Goal: Task Accomplishment & Management: Manage account settings

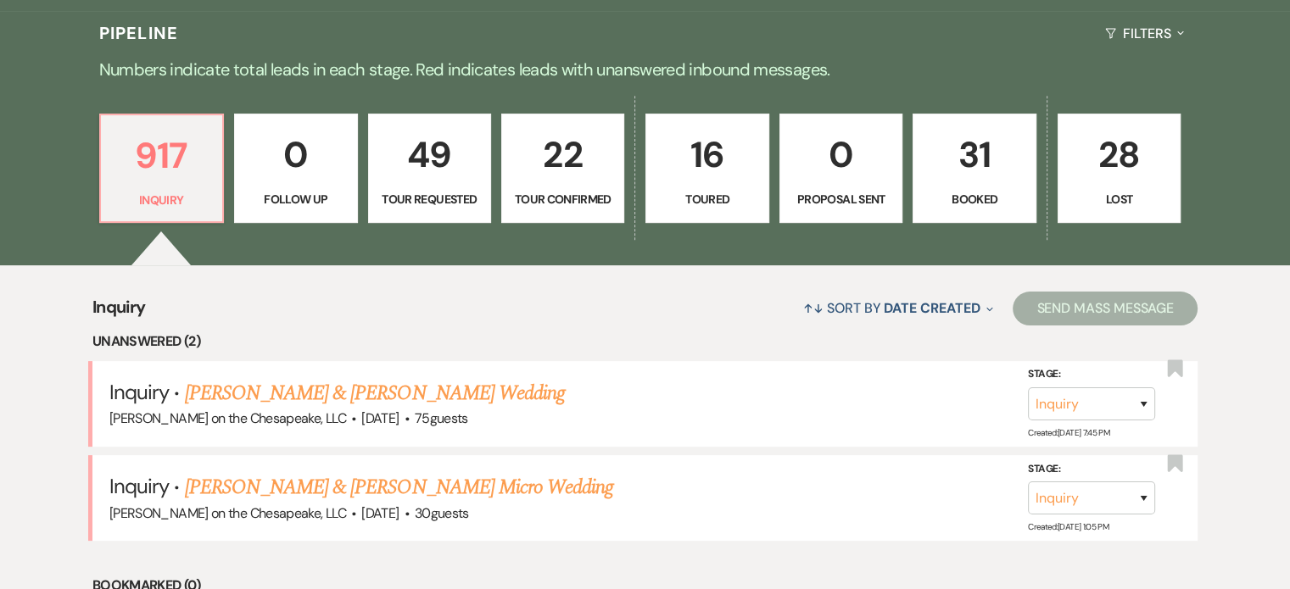
scroll to position [424, 0]
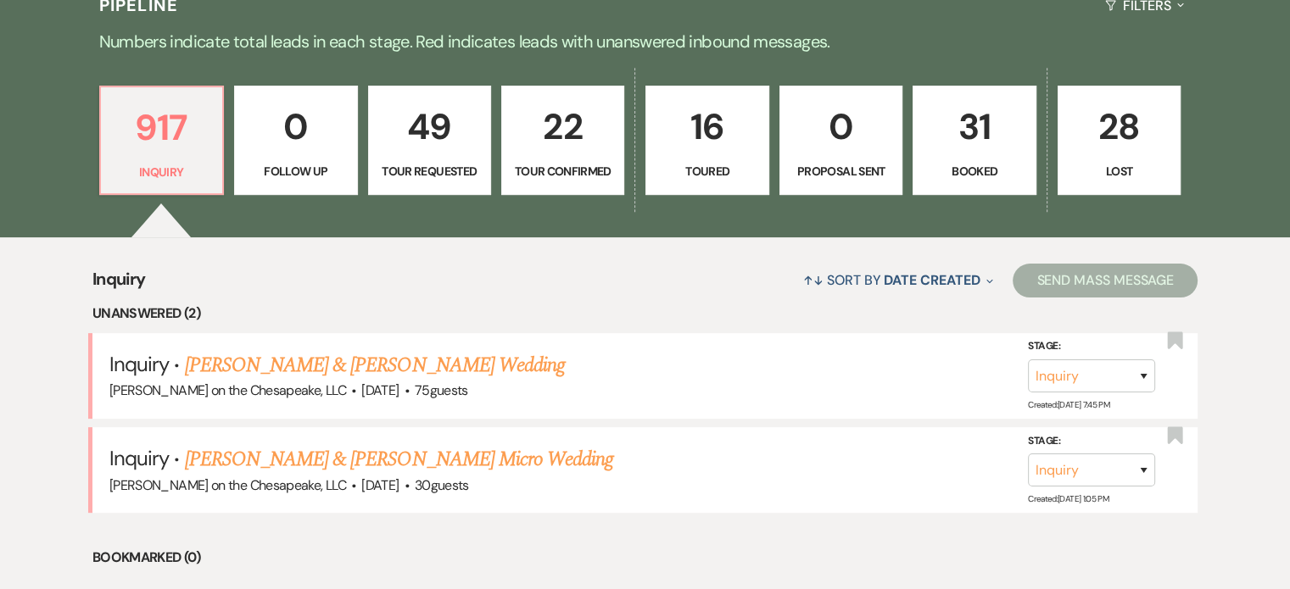
click at [963, 167] on p "Booked" at bounding box center [973, 171] width 101 height 19
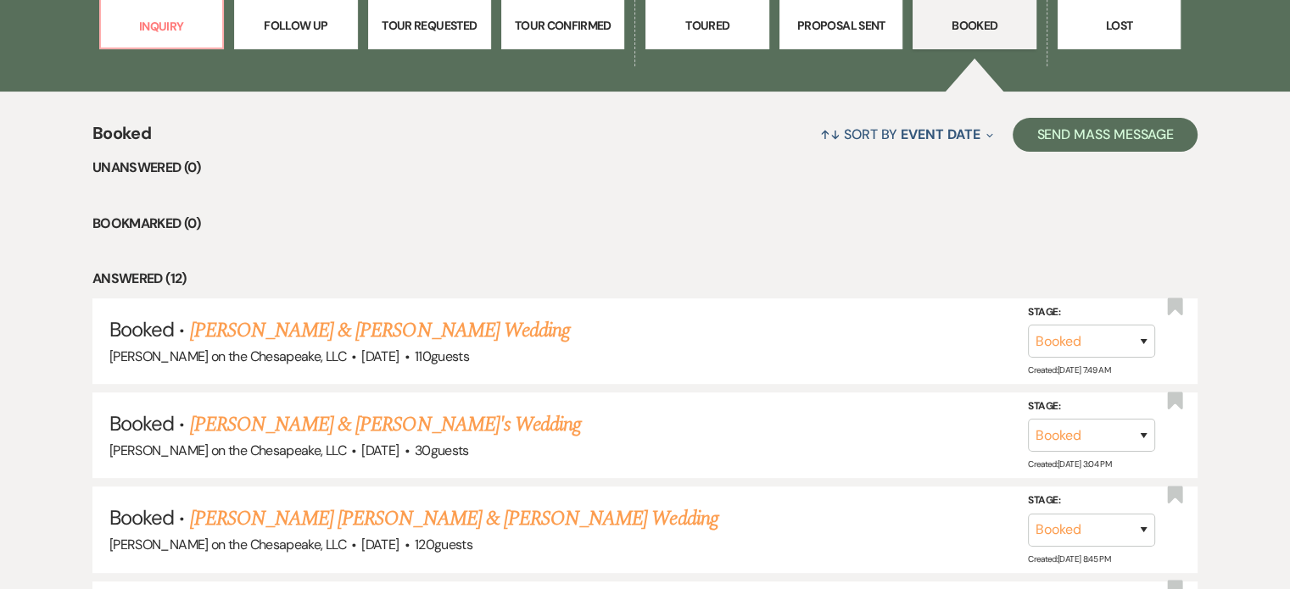
scroll to position [593, 0]
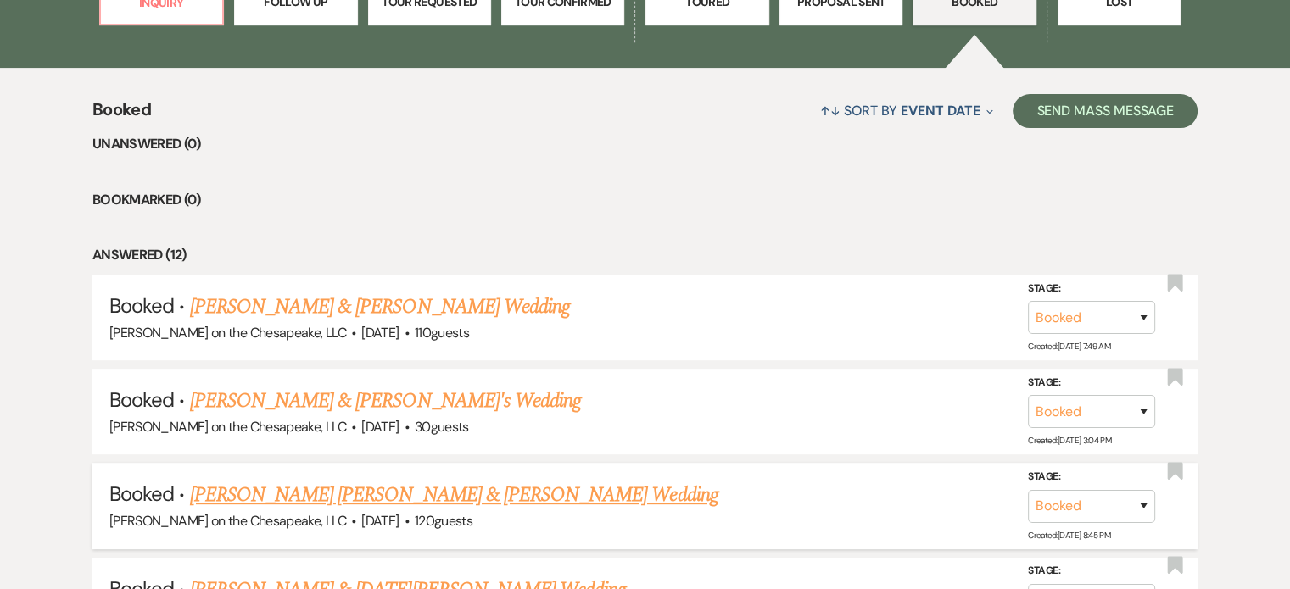
click at [393, 494] on link "[PERSON_NAME] [PERSON_NAME] & [PERSON_NAME] Wedding" at bounding box center [454, 495] width 528 height 31
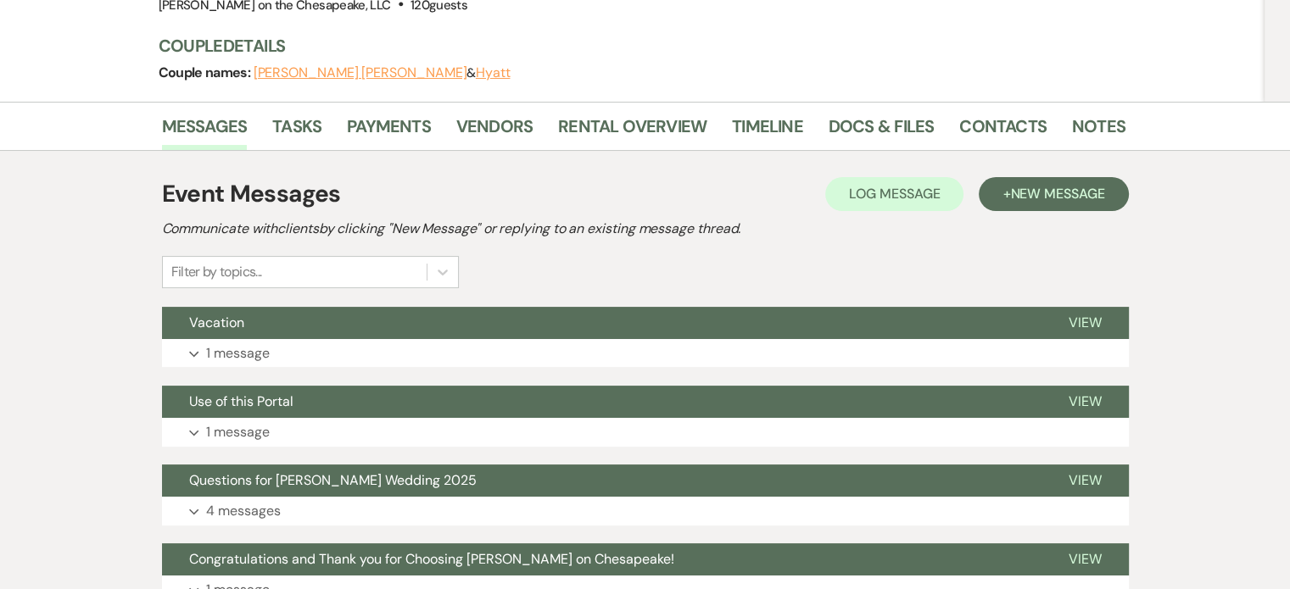
scroll to position [254, 0]
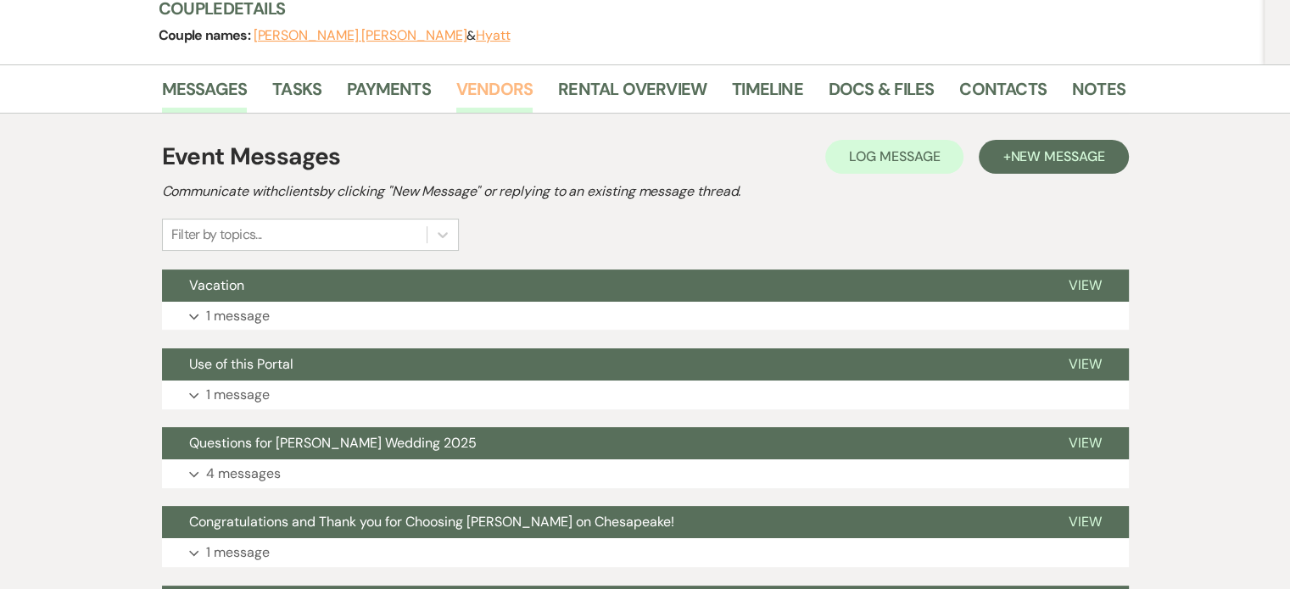
click at [506, 75] on link "Vendors" at bounding box center [494, 93] width 76 height 37
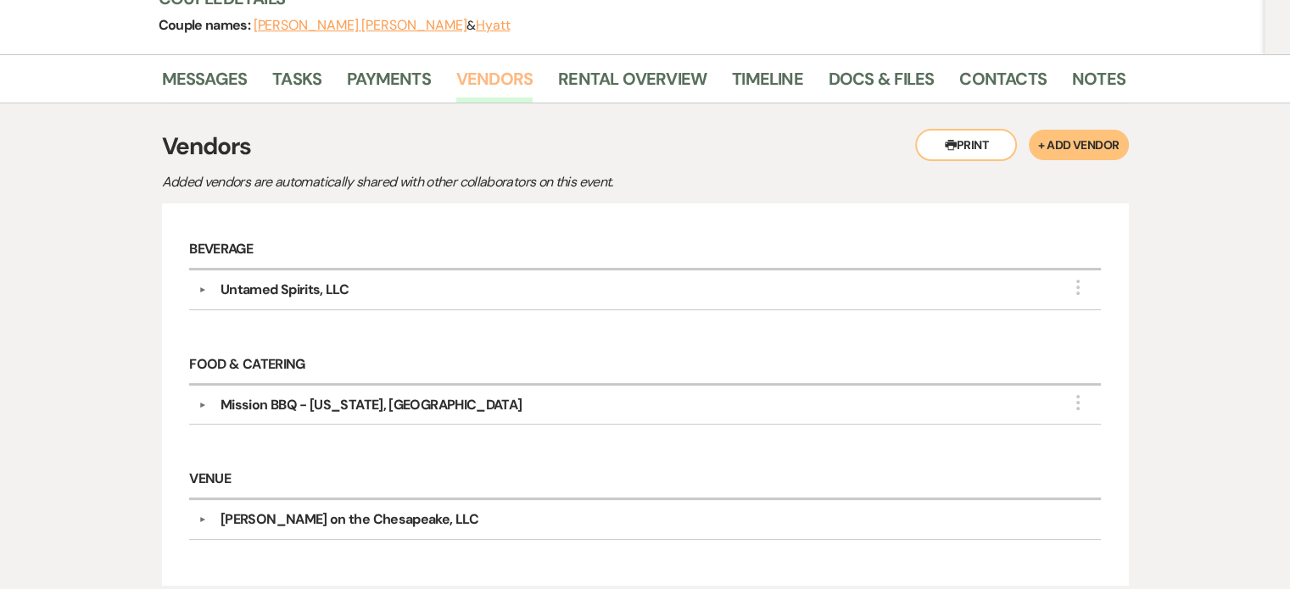
scroll to position [170, 0]
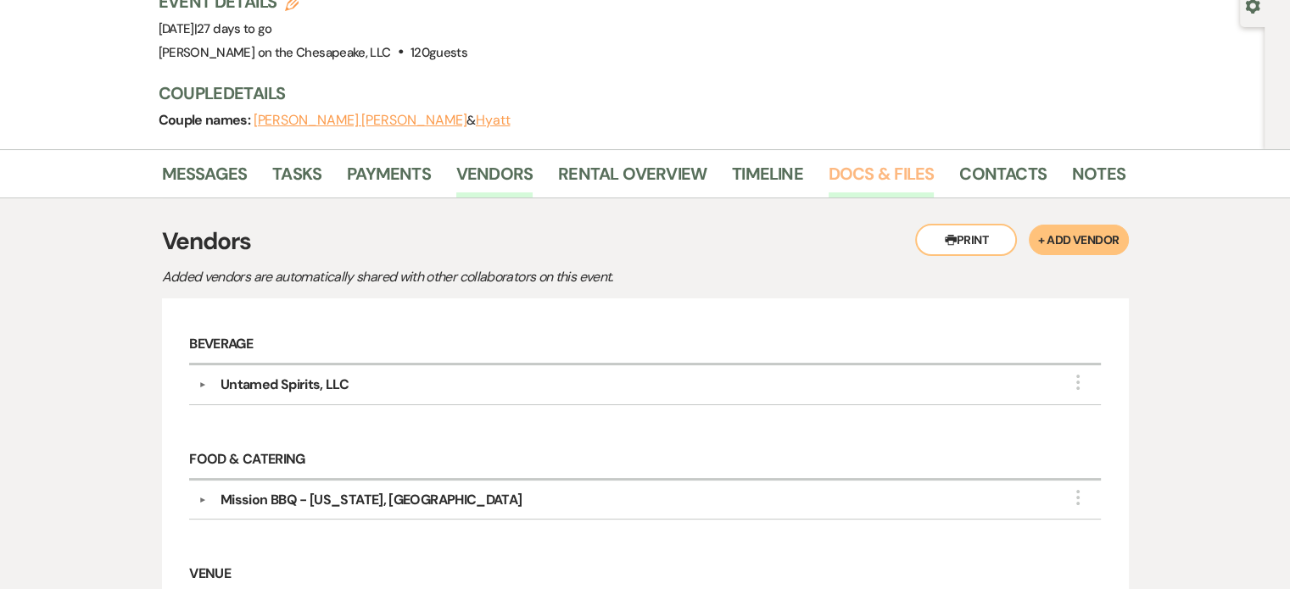
click at [856, 160] on link "Docs & Files" at bounding box center [880, 178] width 105 height 37
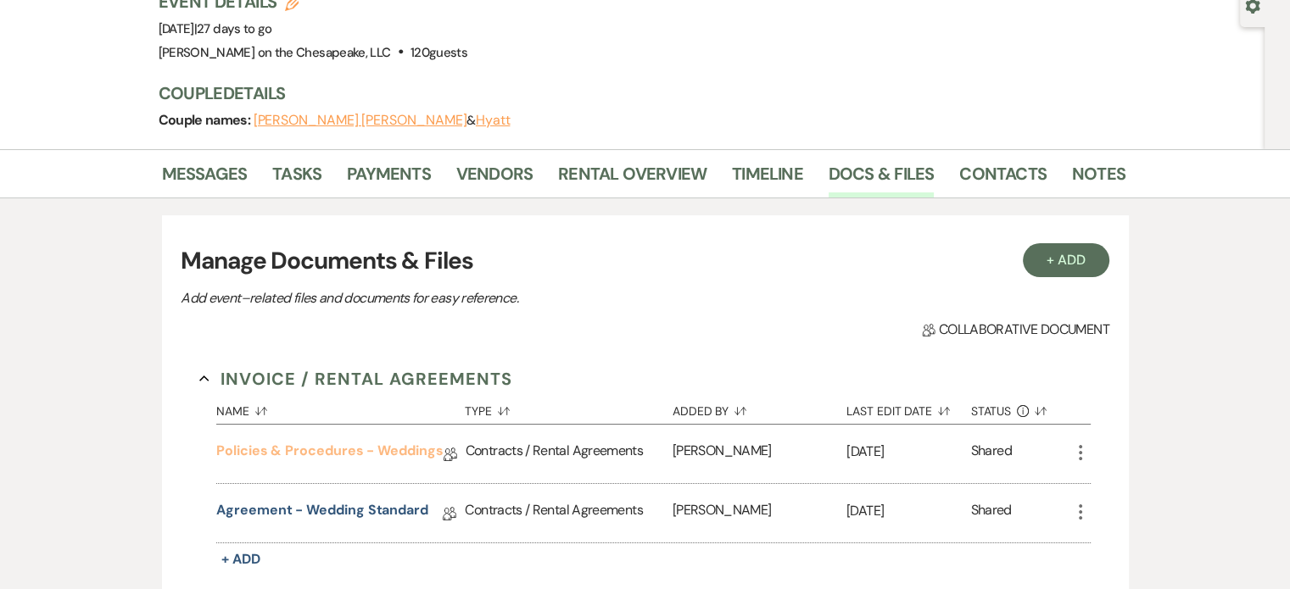
click at [413, 441] on link "Policies & Procedures - Weddings" at bounding box center [329, 454] width 226 height 26
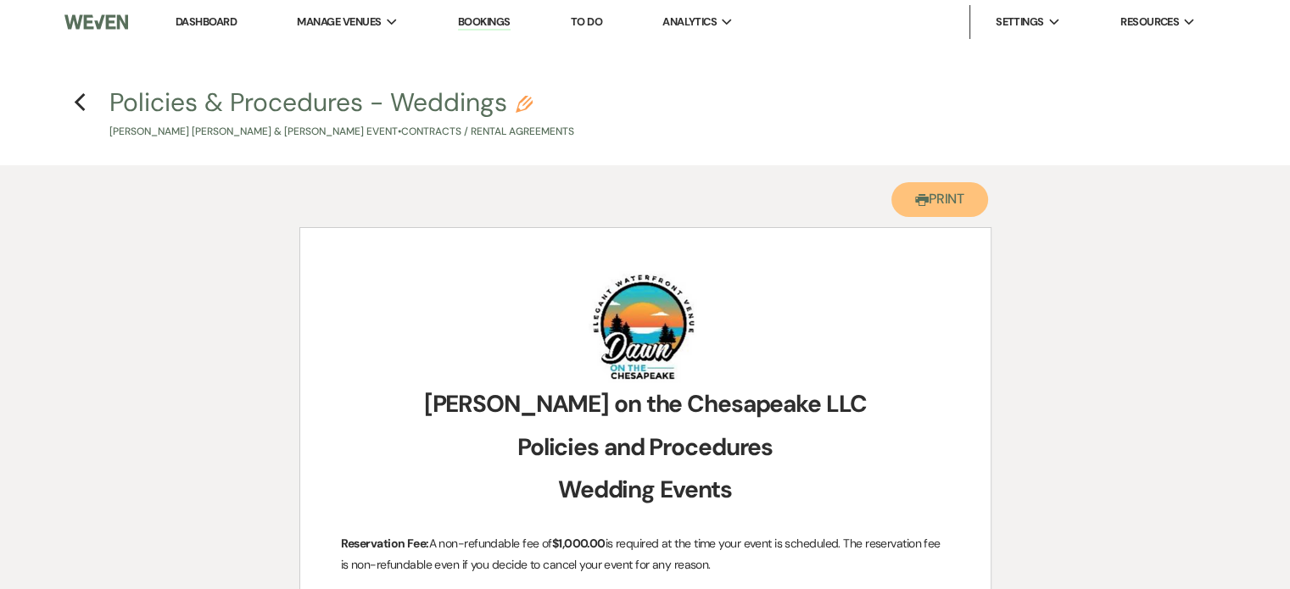
click at [947, 198] on button "Printer Print" at bounding box center [940, 199] width 98 height 35
click at [937, 198] on button "Printer Print" at bounding box center [940, 199] width 98 height 35
click at [80, 103] on icon "Previous" at bounding box center [80, 102] width 13 height 20
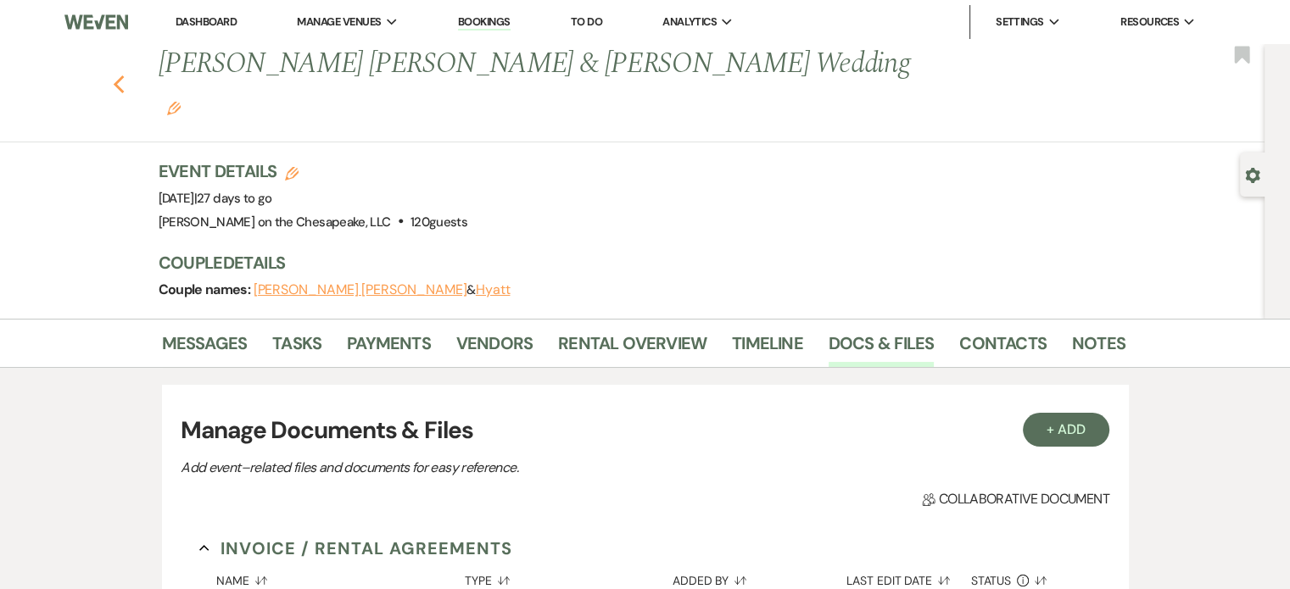
click at [122, 75] on use "button" at bounding box center [118, 84] width 11 height 19
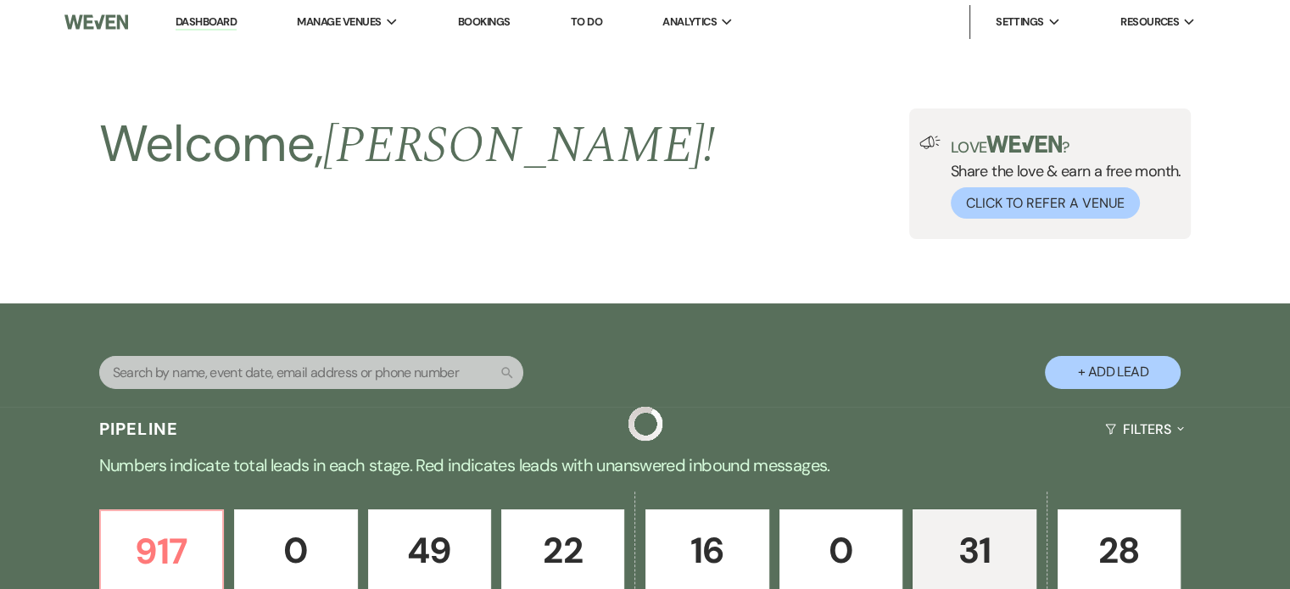
scroll to position [593, 0]
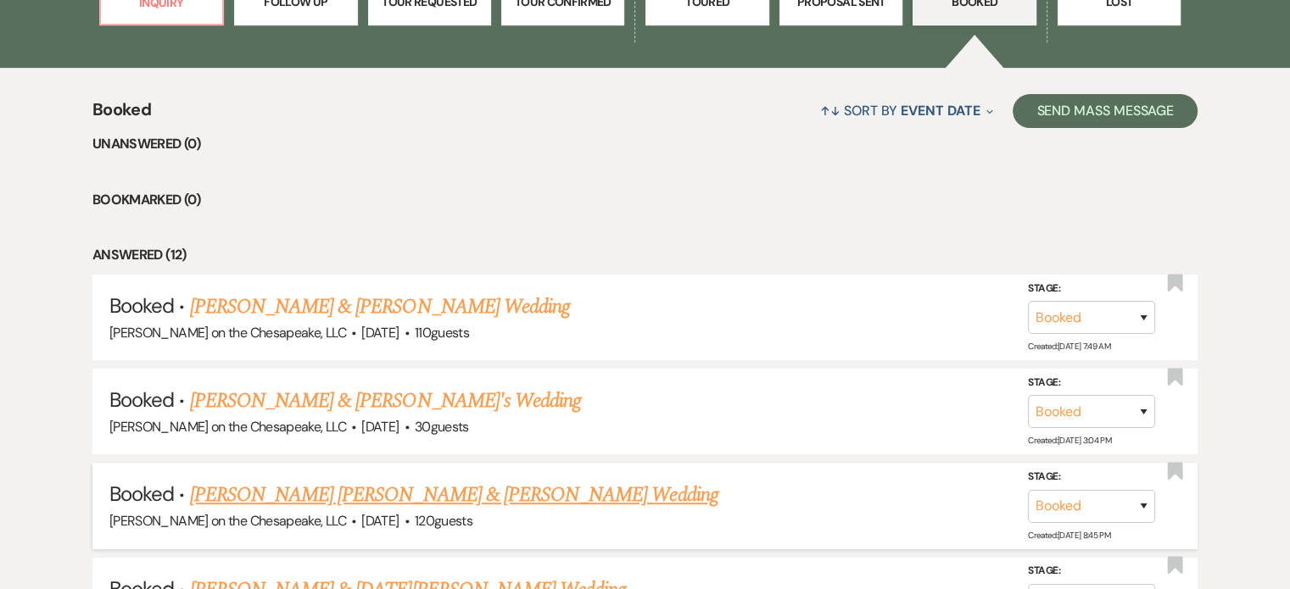
click at [399, 501] on link "[PERSON_NAME] [PERSON_NAME] & [PERSON_NAME] Wedding" at bounding box center [454, 495] width 528 height 31
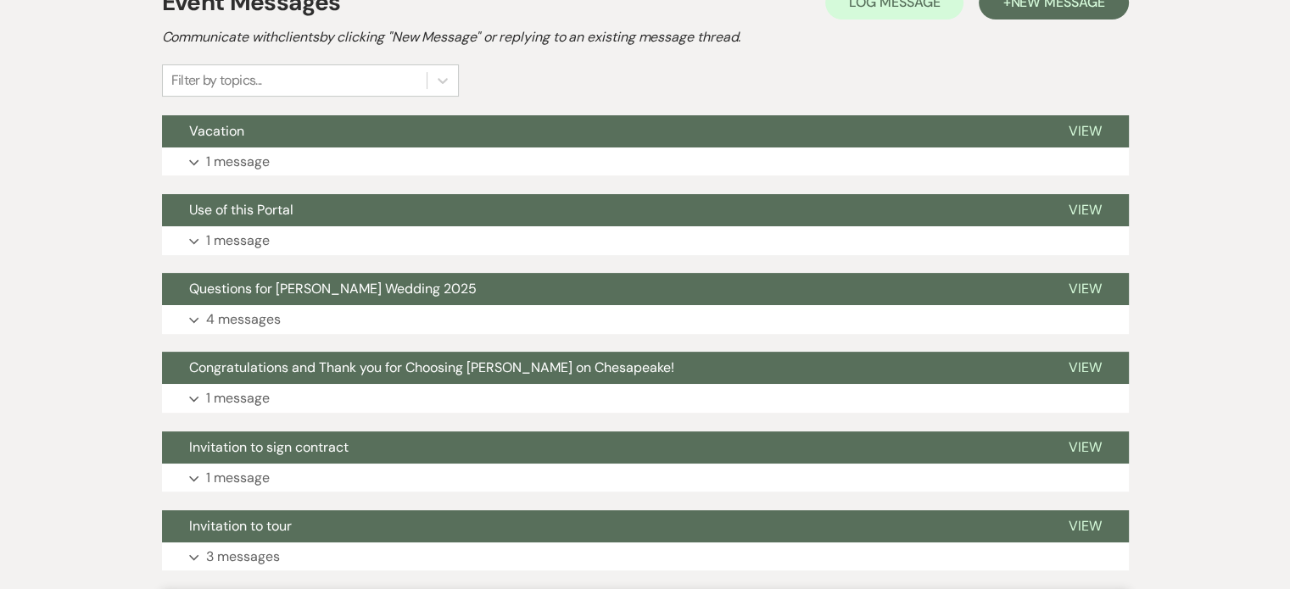
scroll to position [424, 0]
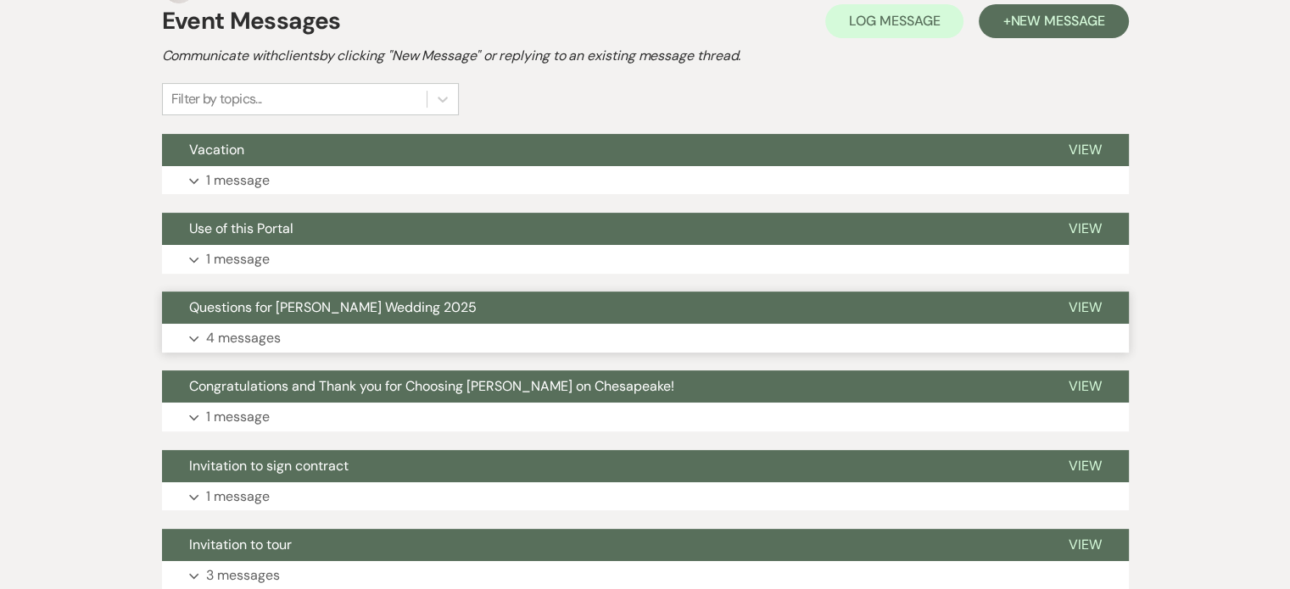
click at [361, 298] on span "Questions for [PERSON_NAME] Wedding 2025" at bounding box center [332, 307] width 287 height 18
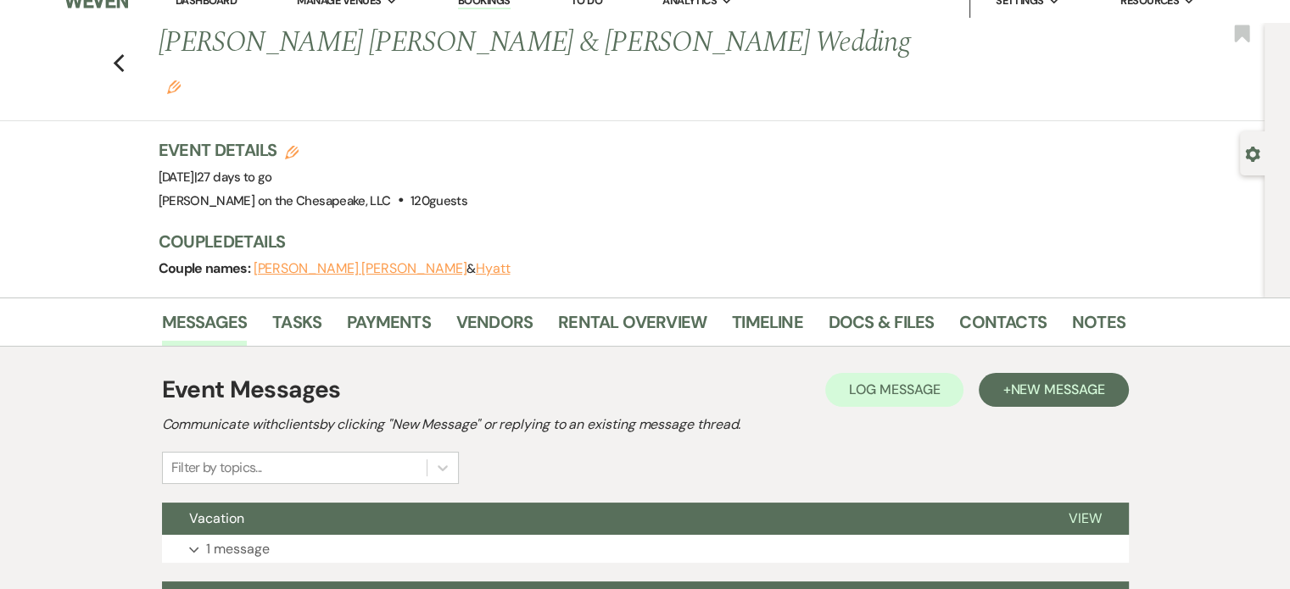
scroll to position [0, 0]
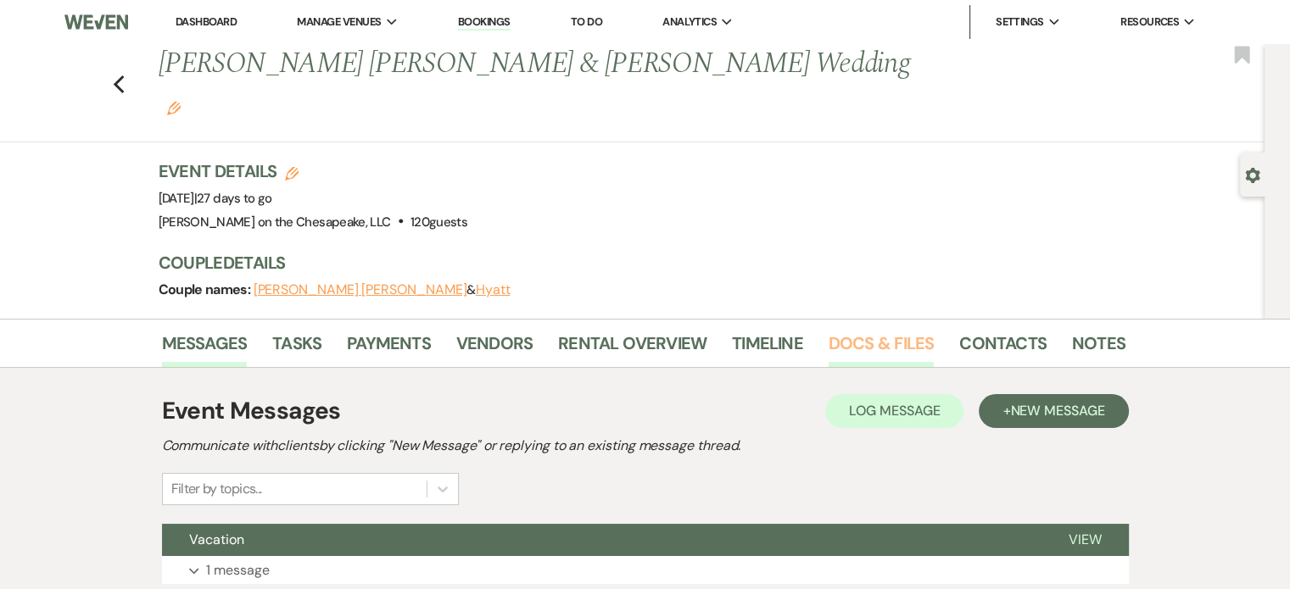
click at [892, 330] on link "Docs & Files" at bounding box center [880, 348] width 105 height 37
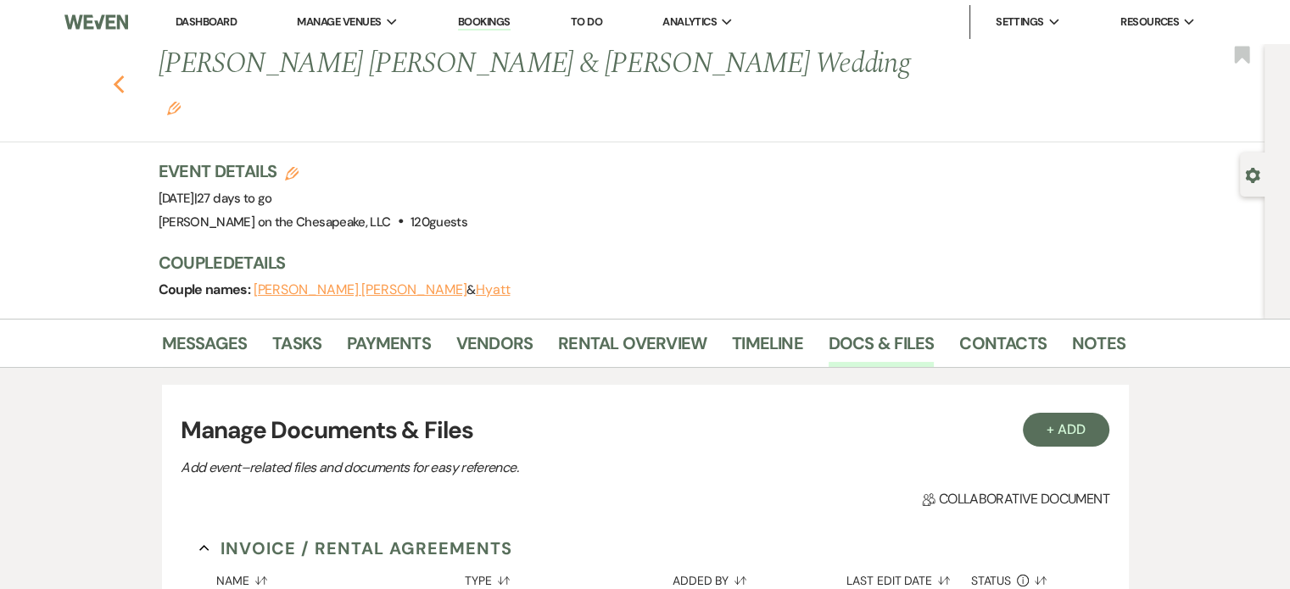
click at [125, 75] on icon "Previous" at bounding box center [119, 85] width 13 height 20
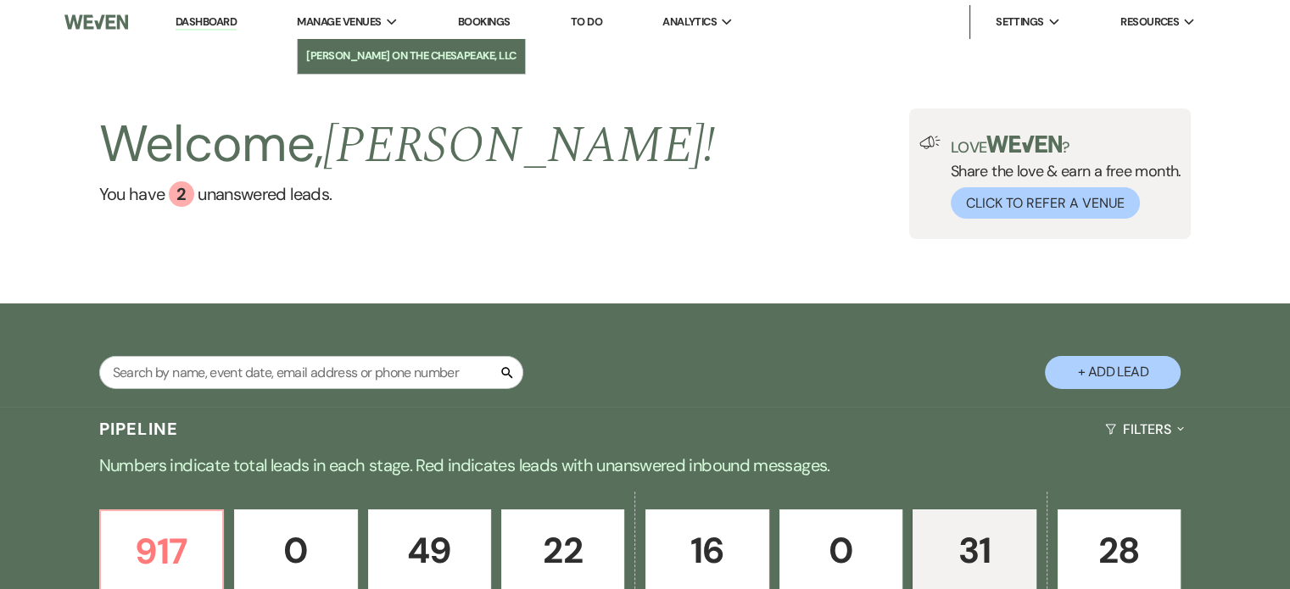
click at [353, 53] on li "[PERSON_NAME] on the Chesapeake, LLC" at bounding box center [411, 55] width 210 height 17
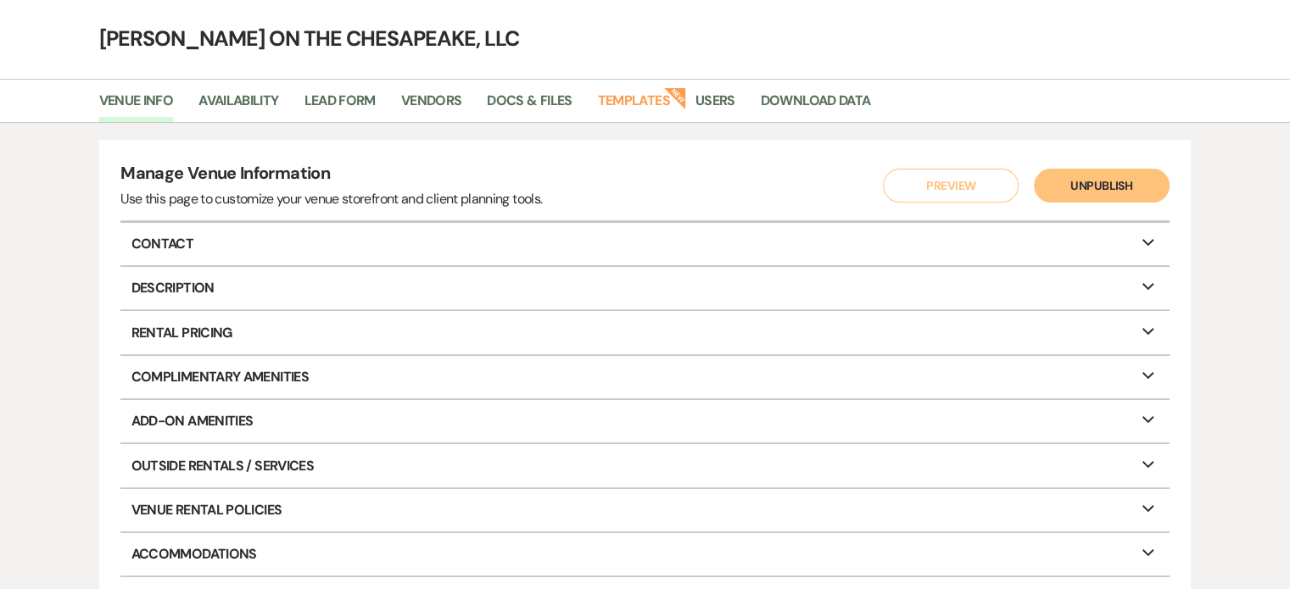
scroll to position [47, 0]
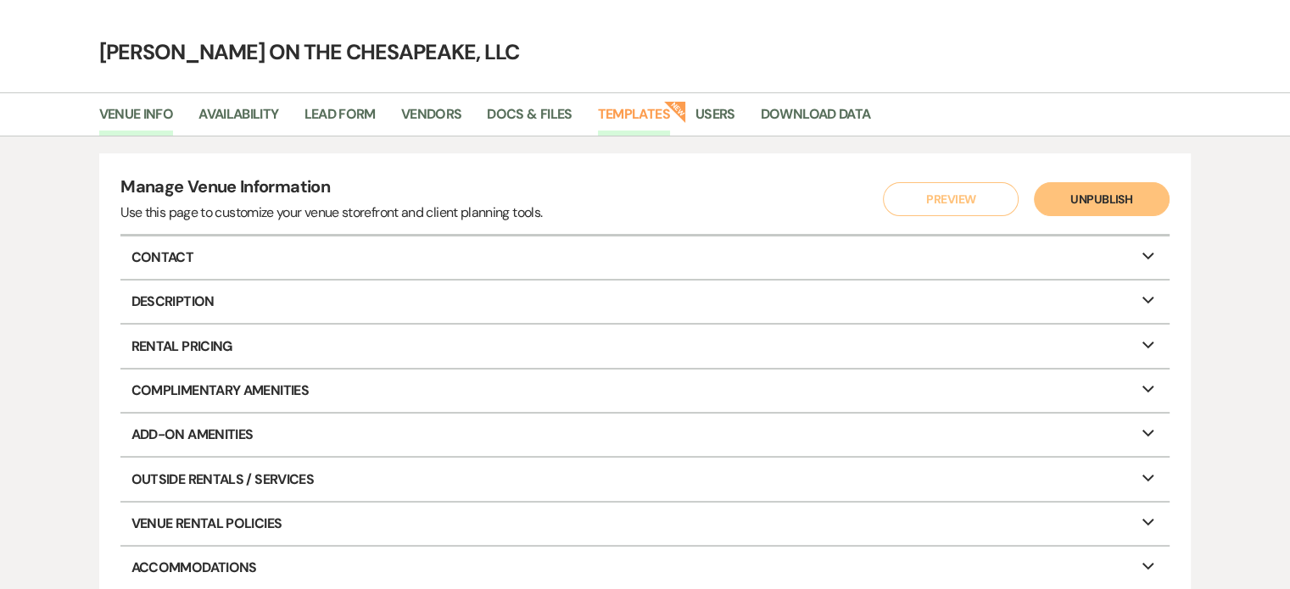
click at [629, 116] on link "Templates" at bounding box center [634, 119] width 72 height 32
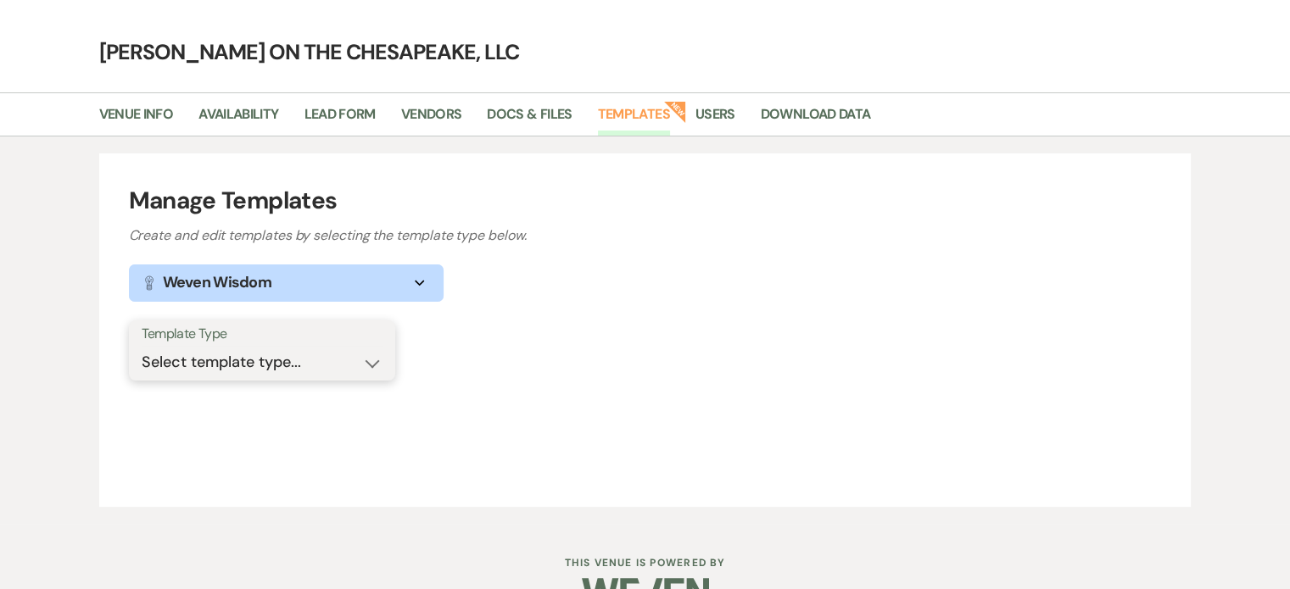
click at [372, 361] on select "Select template type... Task List Message Templates Payment Plan Inventory Item…" at bounding box center [262, 362] width 241 height 33
select select "Message Templates"
click at [142, 346] on select "Select template type... Task List Message Templates Payment Plan Inventory Item…" at bounding box center [262, 362] width 241 height 33
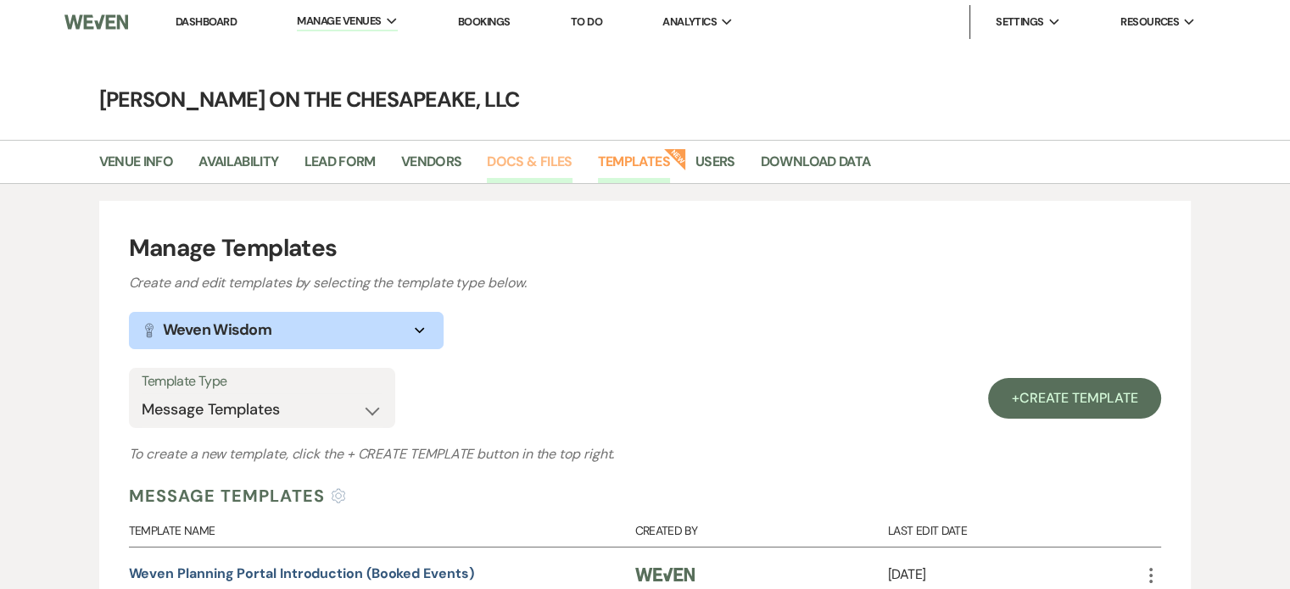
click at [522, 158] on link "Docs & Files" at bounding box center [529, 167] width 85 height 32
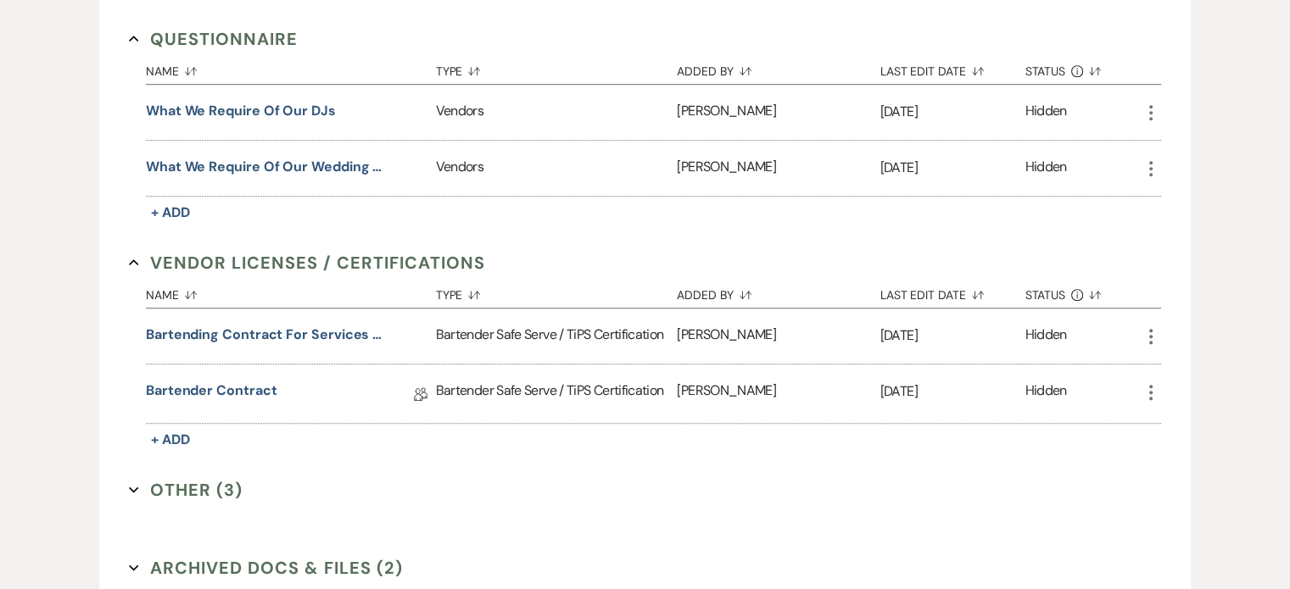
scroll to position [1253, 0]
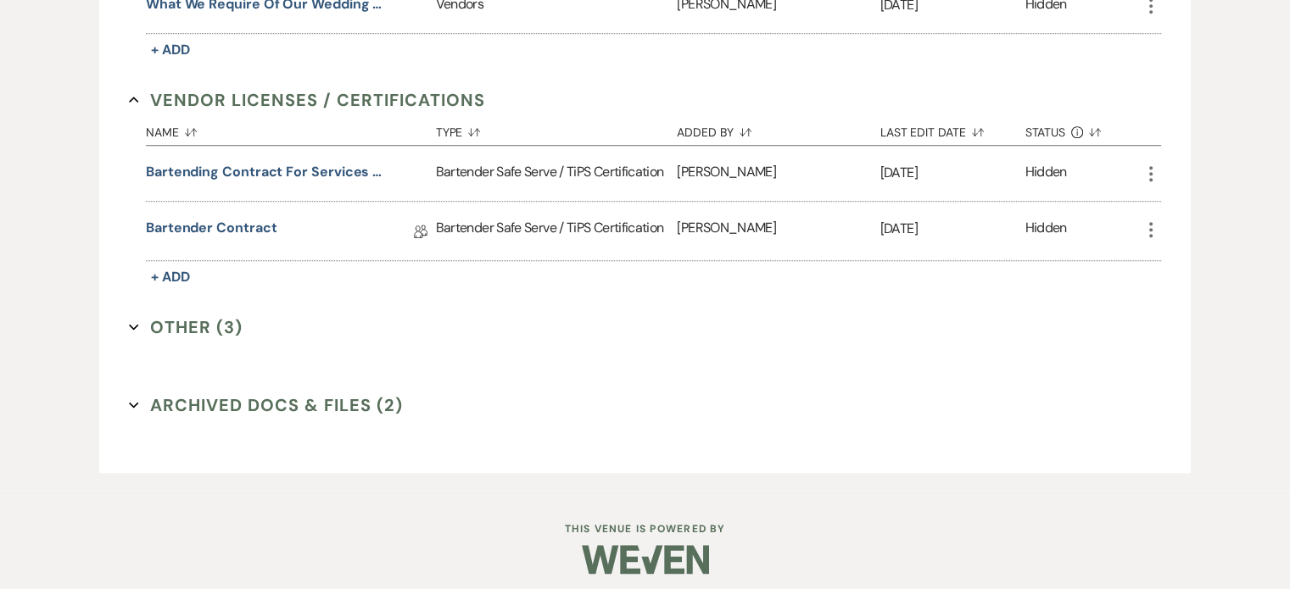
click at [182, 318] on button "Other (3) Expand" at bounding box center [186, 327] width 114 height 25
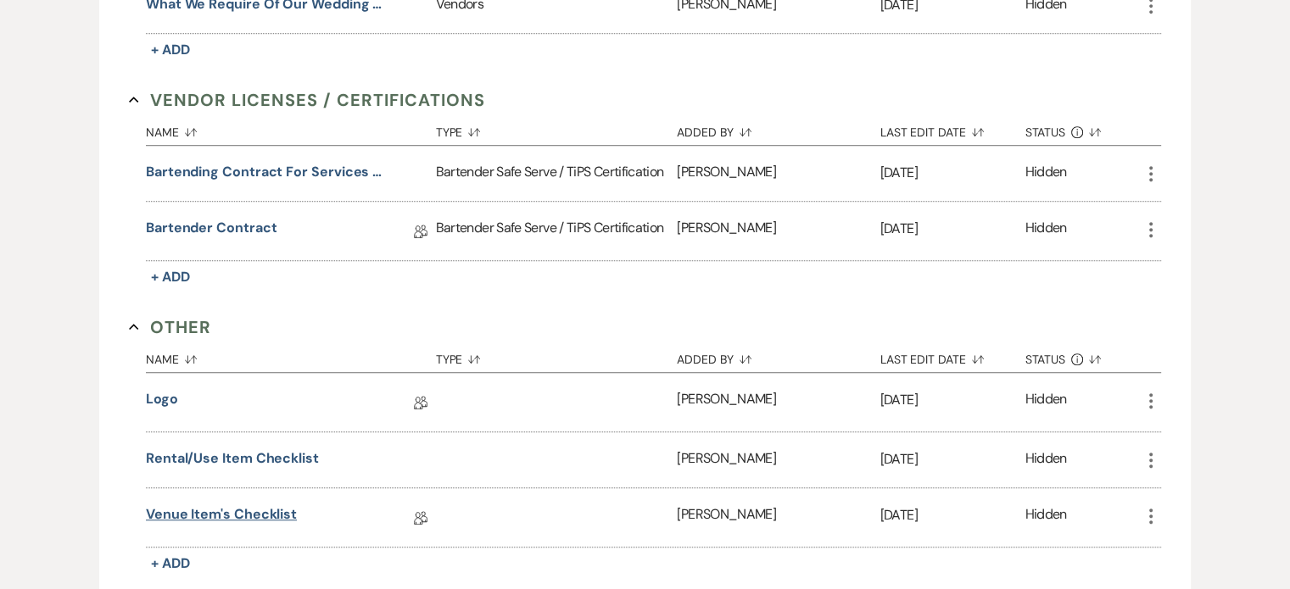
click at [273, 504] on link "Venue Item's Checklist" at bounding box center [221, 517] width 151 height 26
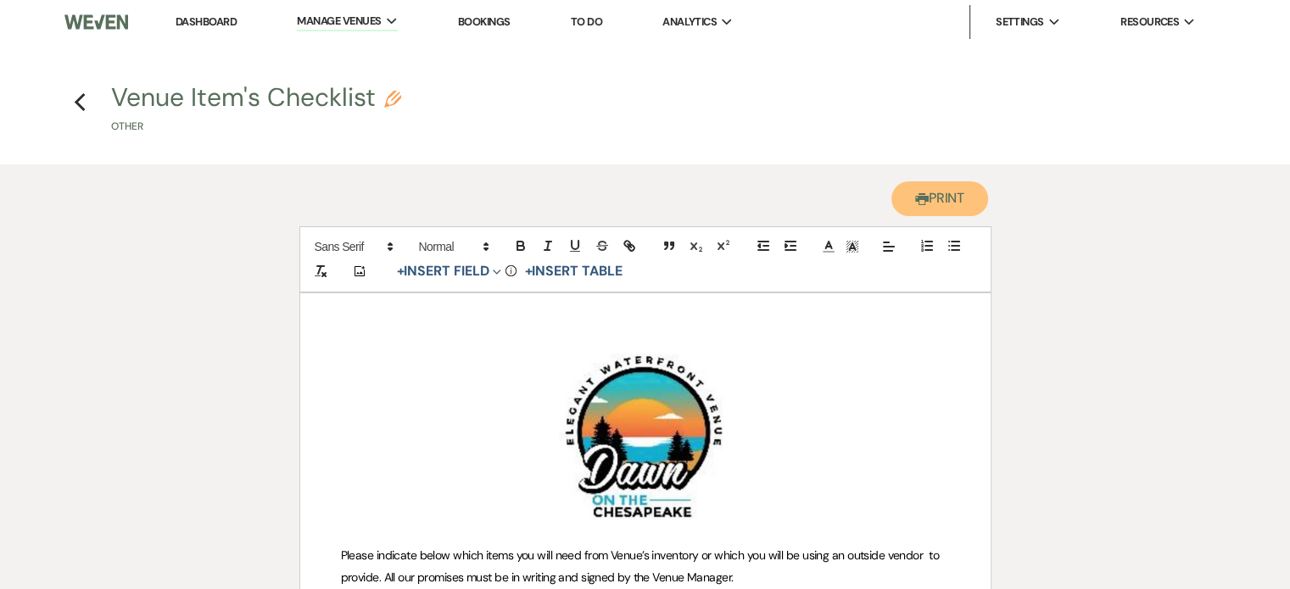
click at [934, 199] on button "Printer Print" at bounding box center [940, 198] width 98 height 35
